Goal: Information Seeking & Learning: Learn about a topic

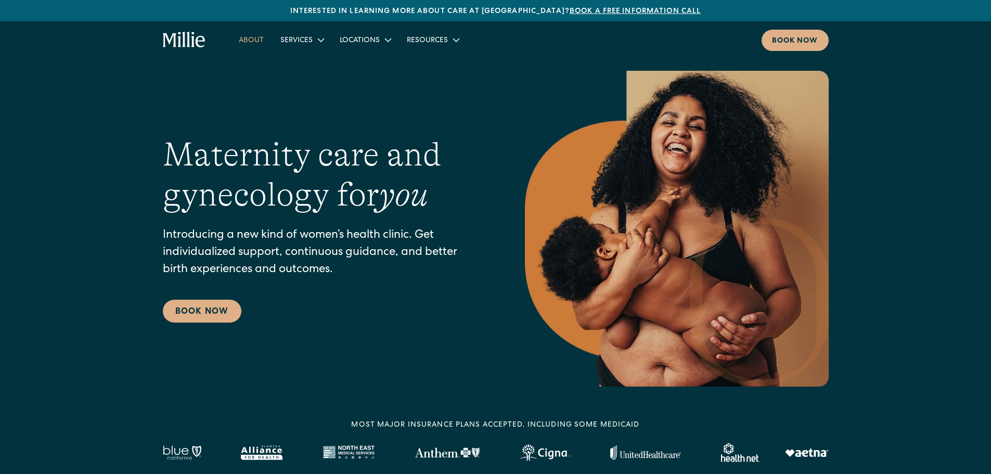
click at [241, 41] on link "About" at bounding box center [251, 39] width 42 height 17
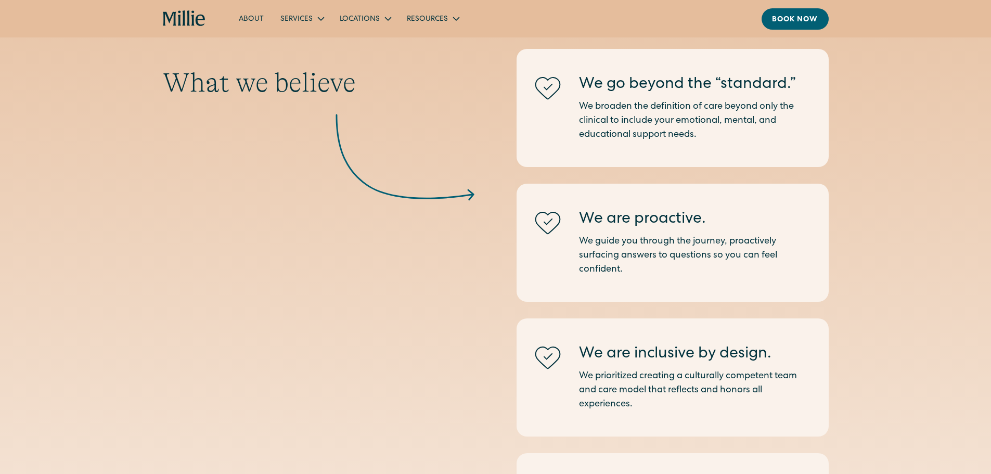
scroll to position [976, 0]
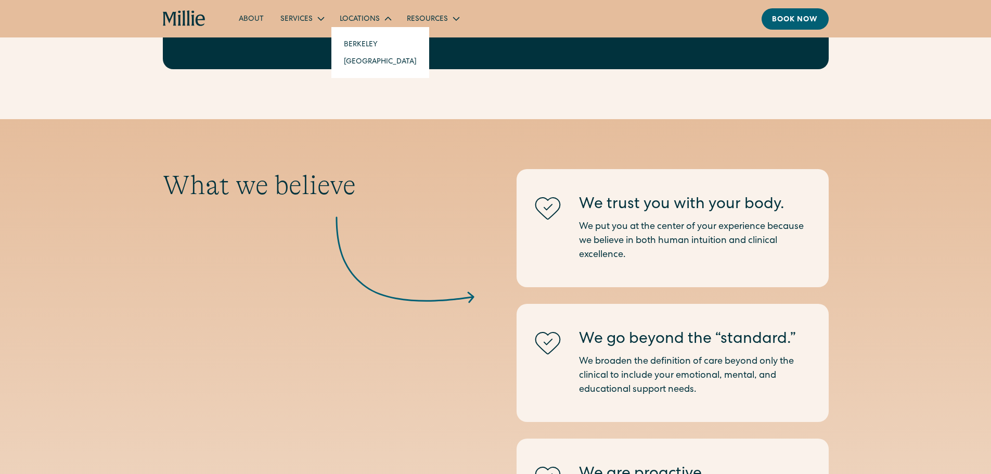
click at [359, 12] on div "Locations" at bounding box center [364, 18] width 67 height 17
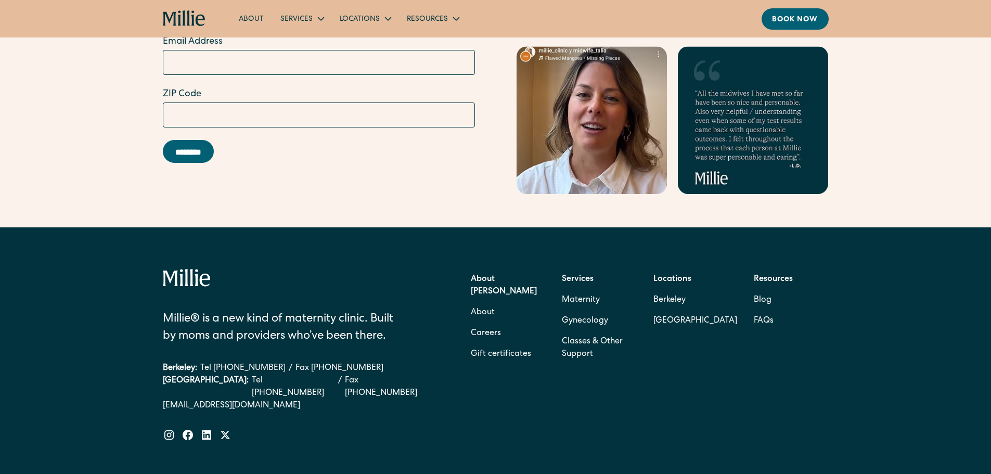
scroll to position [3317, 0]
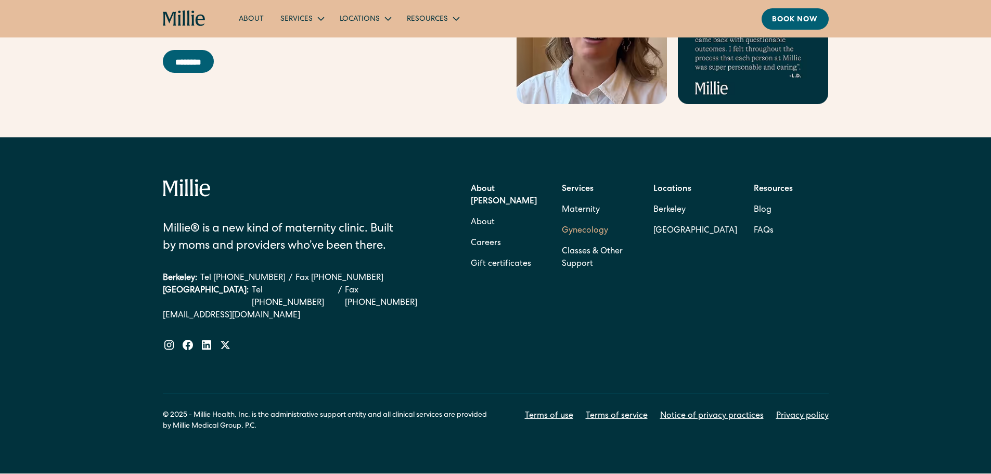
click at [592, 221] on link "Gynecology" at bounding box center [585, 231] width 46 height 21
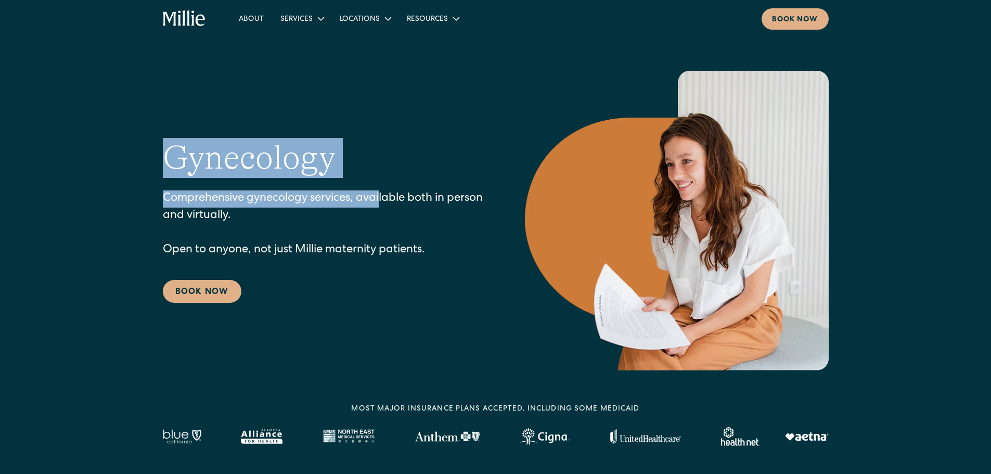
drag, startPoint x: 381, startPoint y: 171, endPoint x: 136, endPoint y: 151, distance: 246.3
click at [135, 151] on div "Gynecology Comprehensive gynecology services, available both in person and virt…" at bounding box center [495, 221] width 991 height 300
click at [170, 158] on h1 "Gynecology" at bounding box center [249, 158] width 173 height 40
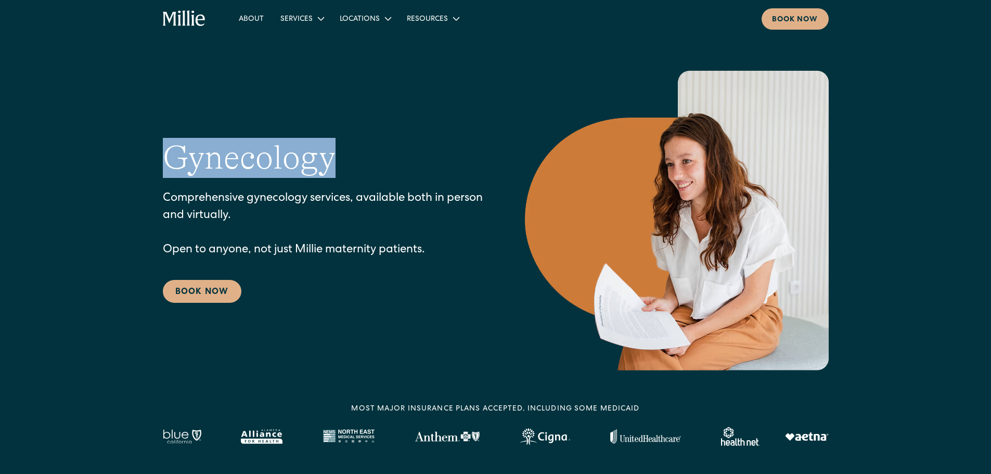
drag, startPoint x: 159, startPoint y: 160, endPoint x: 340, endPoint y: 157, distance: 181.1
click at [340, 157] on div "Gynecology Comprehensive gynecology services, available both in person and virt…" at bounding box center [495, 221] width 991 height 300
copy h1 "Gynecology"
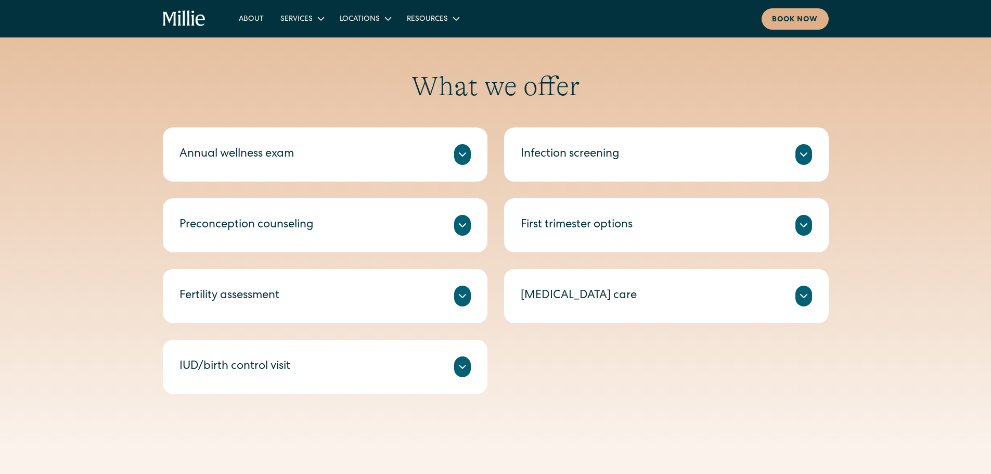
scroll to position [260, 0]
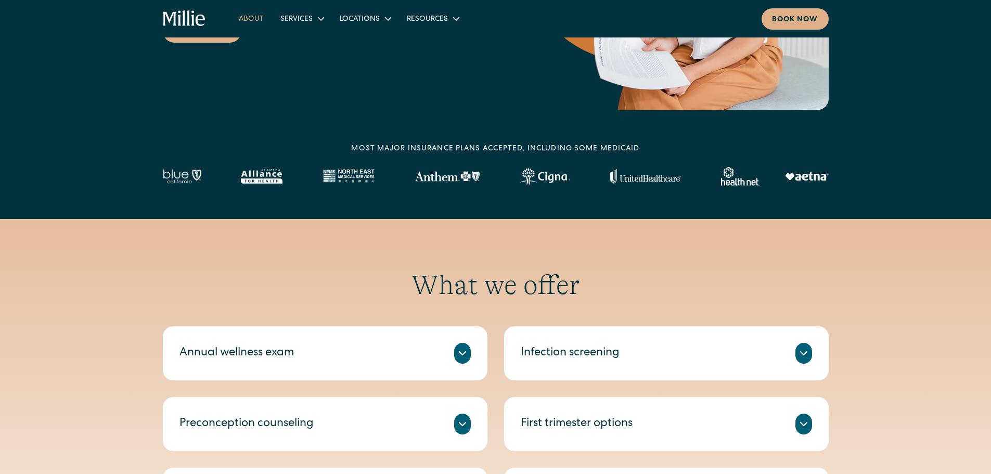
click at [249, 13] on link "About" at bounding box center [251, 18] width 42 height 17
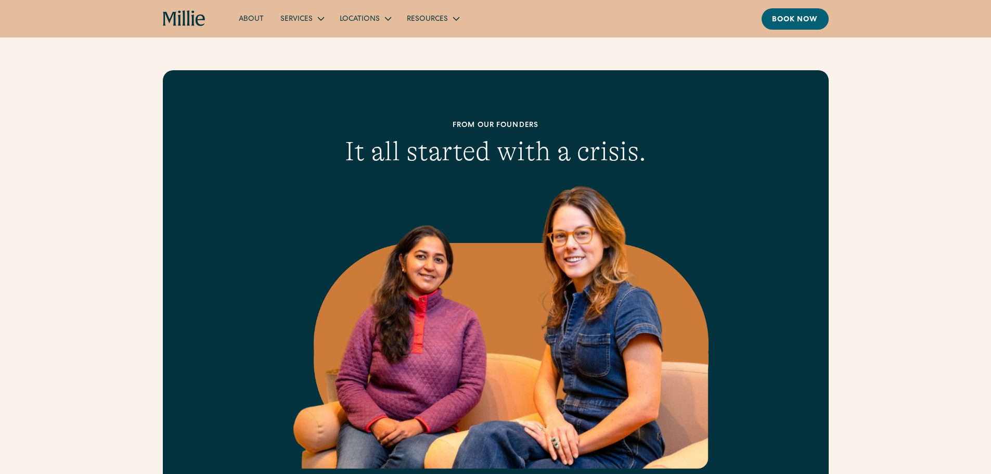
scroll to position [624, 0]
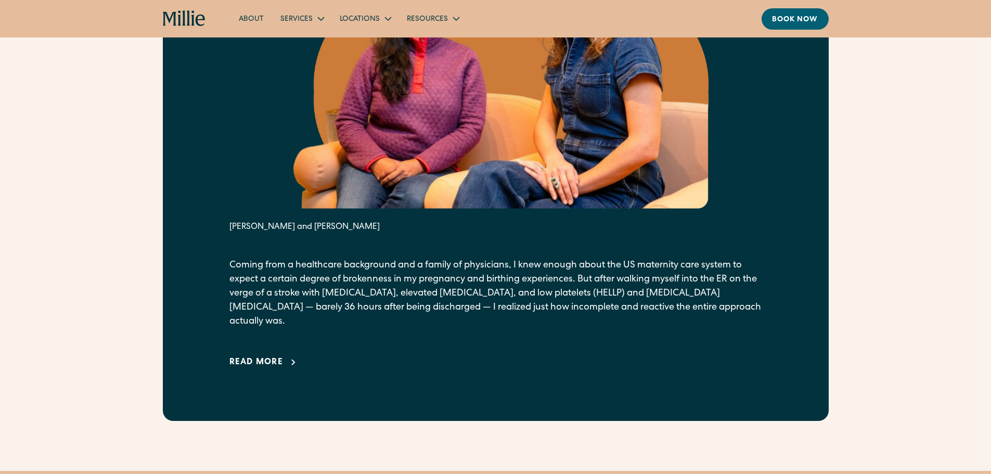
click at [288, 356] on icon at bounding box center [293, 362] width 12 height 12
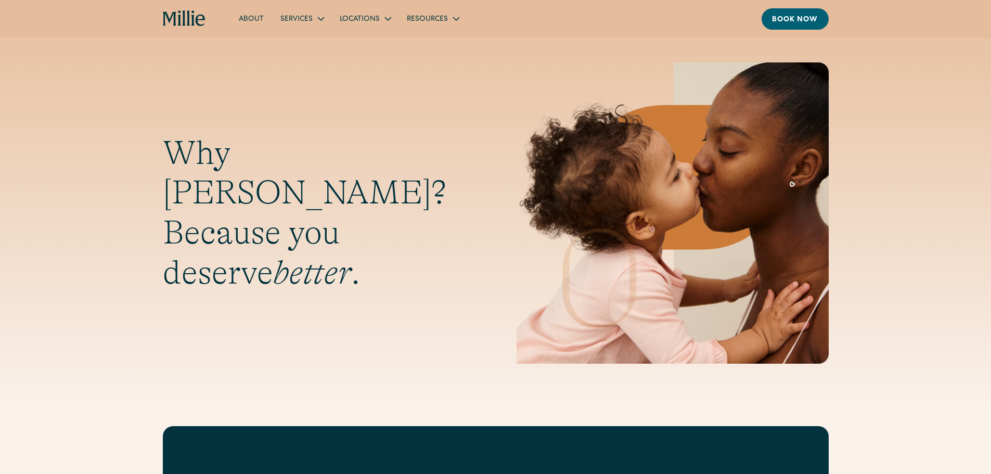
scroll to position [0, 0]
